Goal: Task Accomplishment & Management: Use online tool/utility

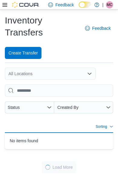
click at [3, 7] on icon at bounding box center [4, 5] width 5 height 4
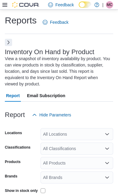
click at [10, 42] on button "Next" at bounding box center [8, 42] width 7 height 7
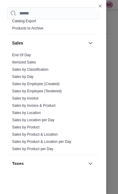
scroll to position [475, 0]
click at [30, 55] on link "End Of Day" at bounding box center [21, 55] width 19 height 4
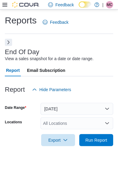
click at [94, 103] on button "[DATE]" at bounding box center [76, 109] width 72 height 12
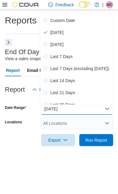
scroll to position [14, 0]
click at [73, 17] on span "Custom Date" at bounding box center [80, 20] width 60 height 7
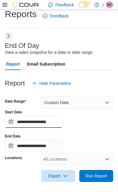
click at [63, 117] on input "**********" at bounding box center [34, 122] width 58 height 12
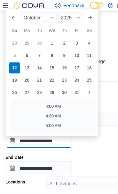
scroll to position [5, 0]
click at [69, 38] on div "3" at bounding box center [67, 38] width 10 height 10
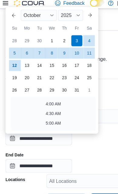
scroll to position [1, 0]
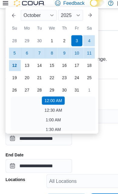
click at [66, 47] on div "10" at bounding box center [67, 49] width 10 height 10
type input "**********"
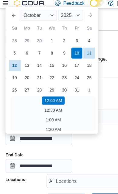
click at [99, 114] on div "**********" at bounding box center [59, 132] width 108 height 42
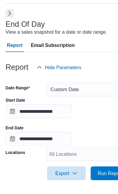
scroll to position [38, 0]
click at [95, 173] on span "Run Report" at bounding box center [96, 176] width 22 height 6
